Goal: Book appointment/travel/reservation

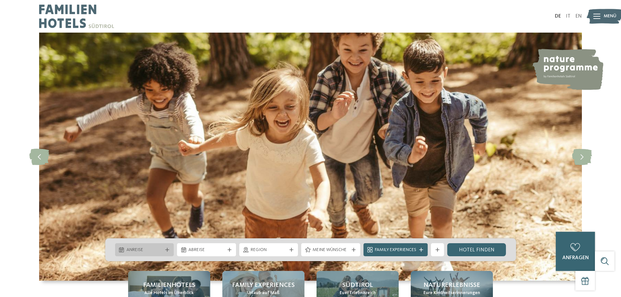
click at [158, 251] on span "Anreise" at bounding box center [145, 250] width 36 height 7
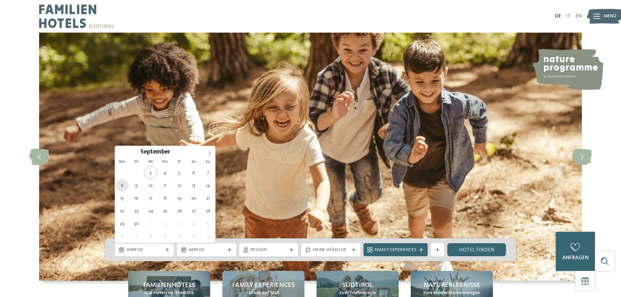
type div "[DATE]"
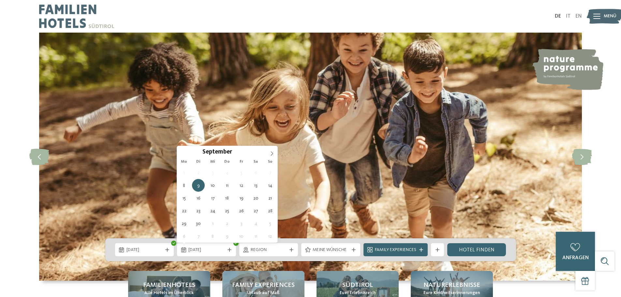
type div "13.09.2025"
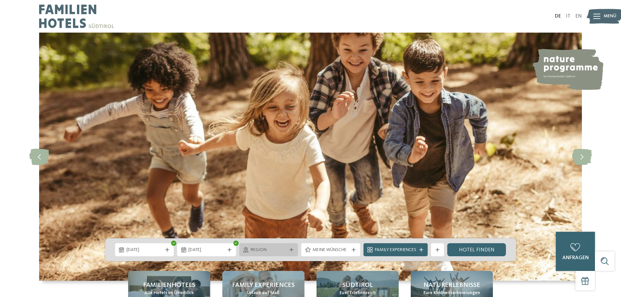
click at [266, 247] on span "Region" at bounding box center [269, 250] width 36 height 7
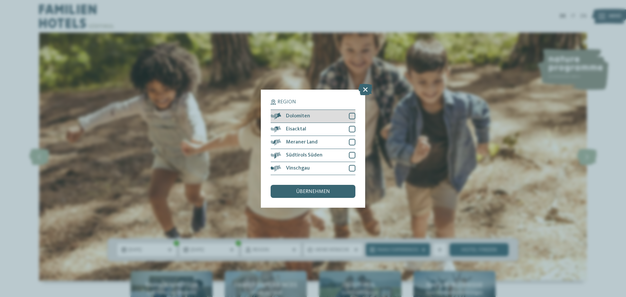
click at [355, 114] on div at bounding box center [352, 116] width 7 height 7
click at [352, 128] on div at bounding box center [352, 129] width 7 height 7
click at [353, 140] on div at bounding box center [352, 142] width 7 height 7
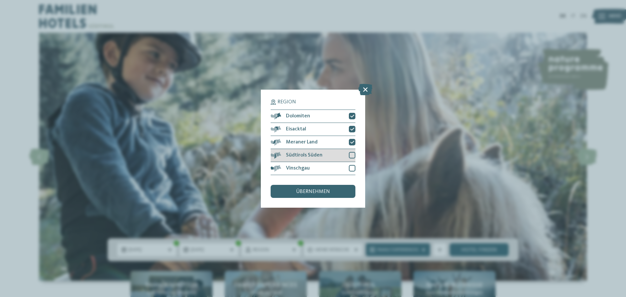
click at [352, 155] on div at bounding box center [352, 155] width 7 height 7
click at [350, 167] on div at bounding box center [352, 168] width 7 height 7
click at [323, 189] on span "übernehmen" at bounding box center [313, 191] width 34 height 5
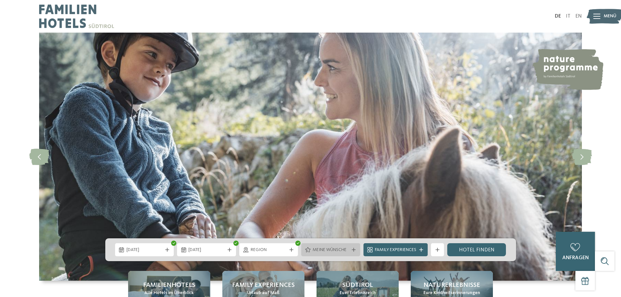
click at [323, 247] on div "Meine Wünsche" at bounding box center [330, 249] width 39 height 7
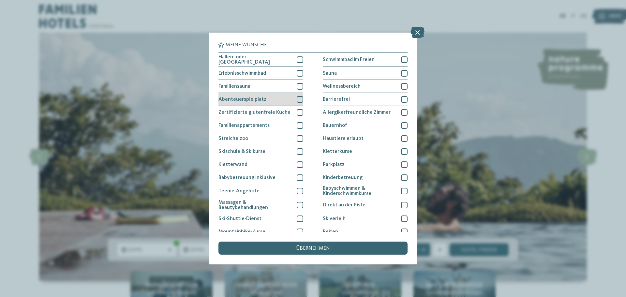
click at [297, 99] on div at bounding box center [300, 99] width 7 height 7
click at [313, 246] on span "übernehmen" at bounding box center [313, 248] width 34 height 5
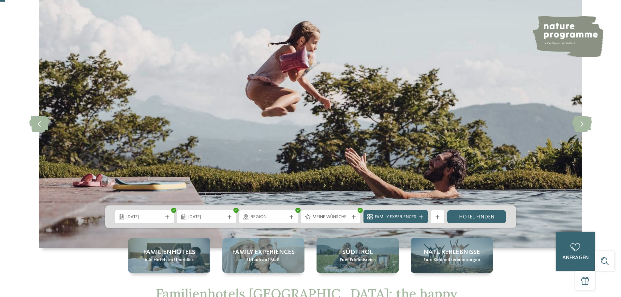
scroll to position [130, 0]
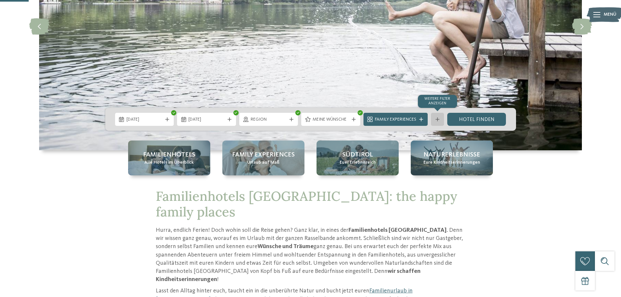
click at [436, 120] on icon at bounding box center [438, 119] width 4 height 4
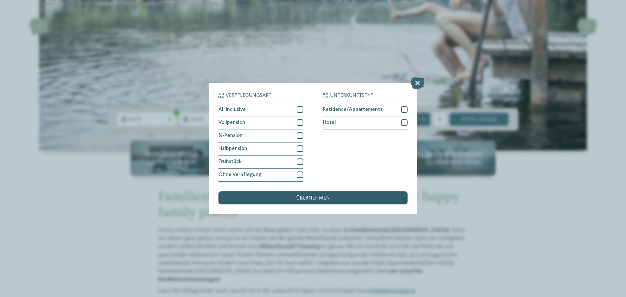
click at [340, 200] on div "übernehmen" at bounding box center [313, 197] width 189 height 13
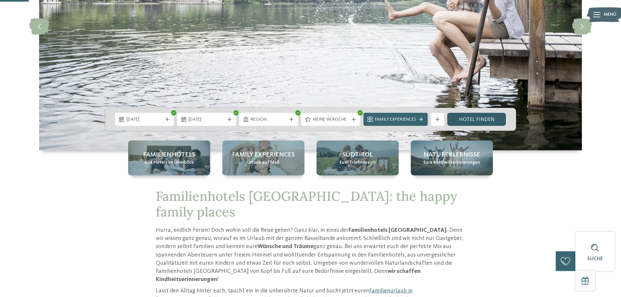
click at [469, 122] on link "Hotel finden" at bounding box center [477, 119] width 59 height 13
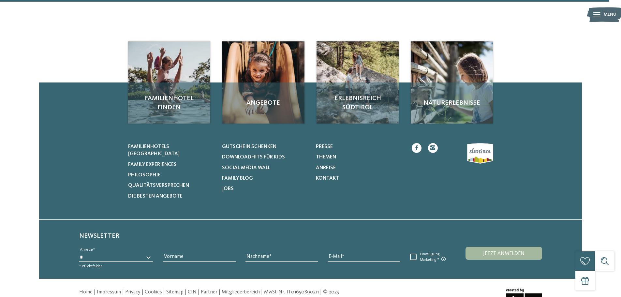
scroll to position [1584, 0]
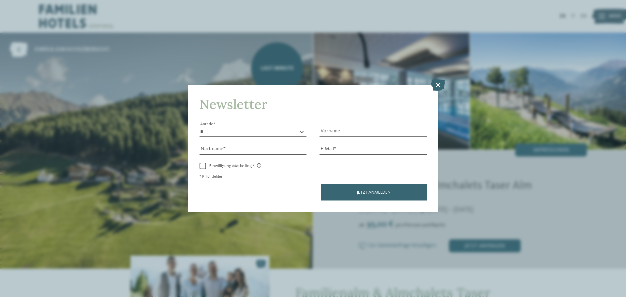
click at [435, 85] on icon at bounding box center [438, 84] width 14 height 11
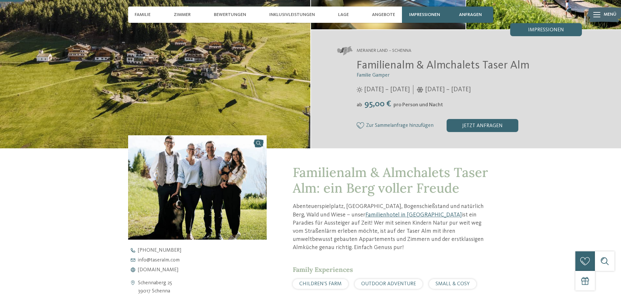
scroll to position [130, 0]
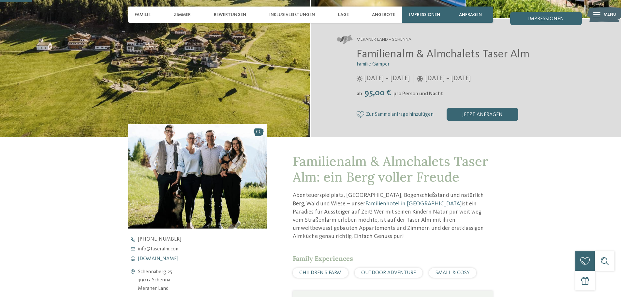
click at [165, 258] on span "www.taseralm.com" at bounding box center [158, 258] width 40 height 5
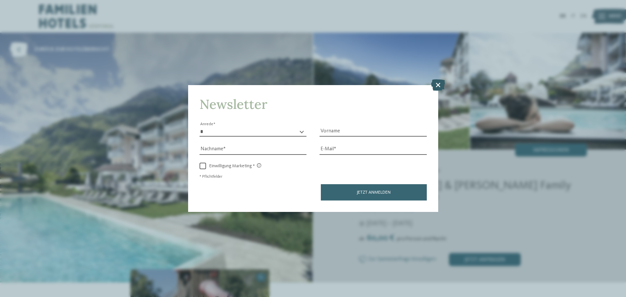
click at [439, 83] on icon at bounding box center [438, 84] width 14 height 11
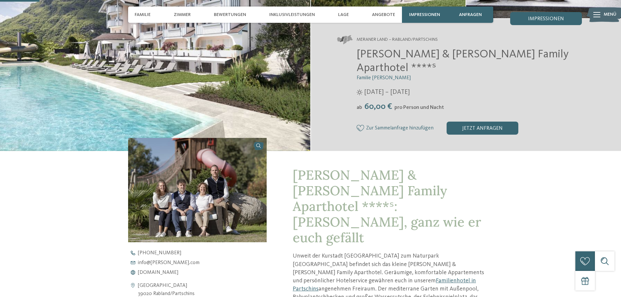
scroll to position [163, 0]
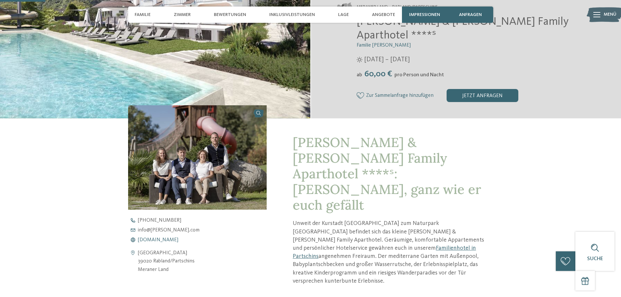
click at [161, 237] on span "www.heidi-edith.com" at bounding box center [158, 239] width 40 height 5
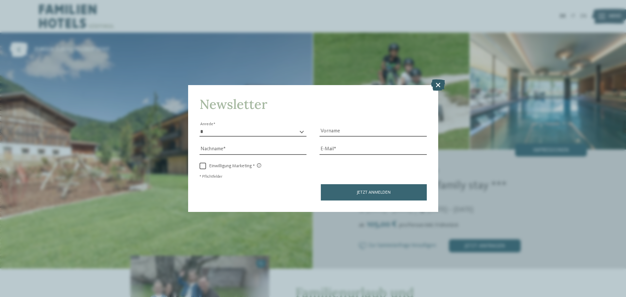
click at [439, 83] on icon at bounding box center [438, 84] width 14 height 11
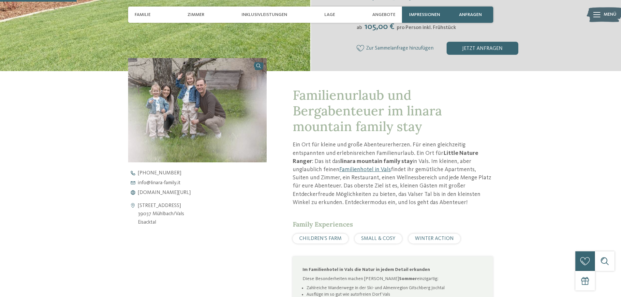
scroll to position [261, 0]
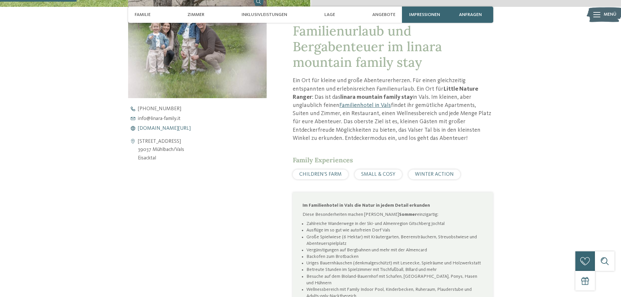
click at [167, 130] on span "www.linara-family.it/de" at bounding box center [164, 128] width 53 height 5
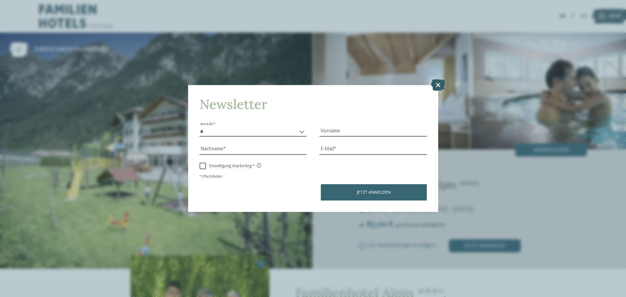
click at [434, 86] on icon at bounding box center [438, 84] width 14 height 11
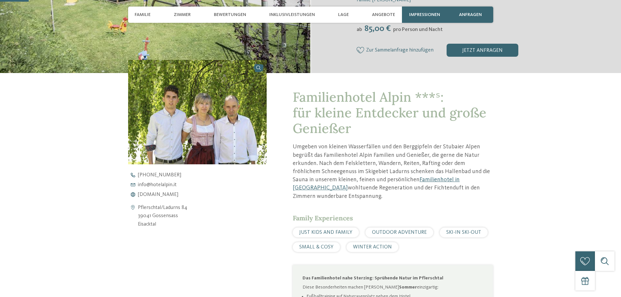
scroll to position [196, 0]
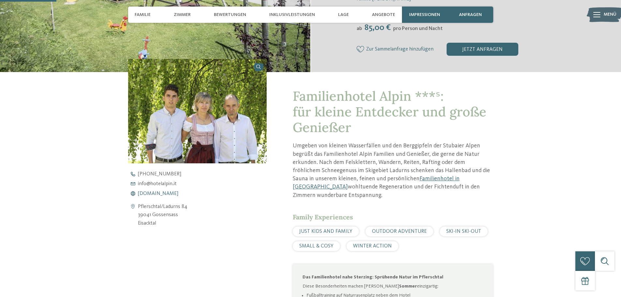
click at [164, 192] on span "www.hotelalpin.it" at bounding box center [158, 193] width 40 height 5
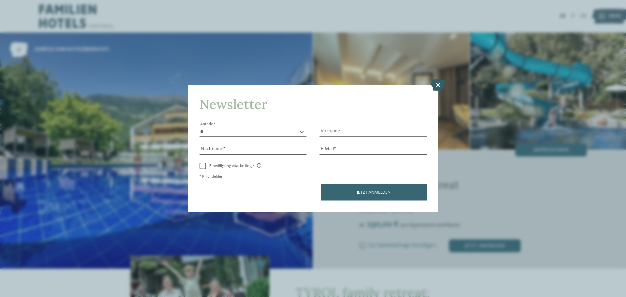
click at [438, 86] on icon at bounding box center [438, 84] width 14 height 11
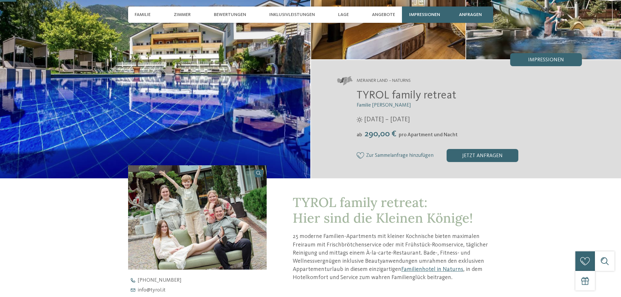
scroll to position [196, 0]
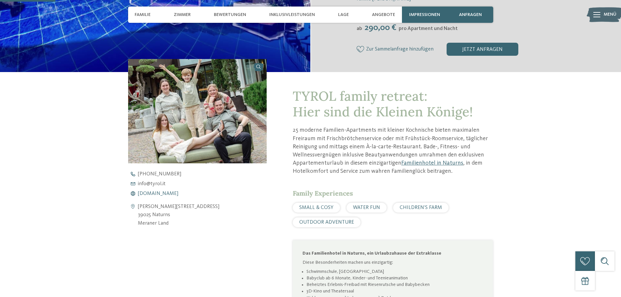
click at [156, 195] on span "[DOMAIN_NAME]" at bounding box center [158, 193] width 40 height 5
